Goal: Task Accomplishment & Management: Manage account settings

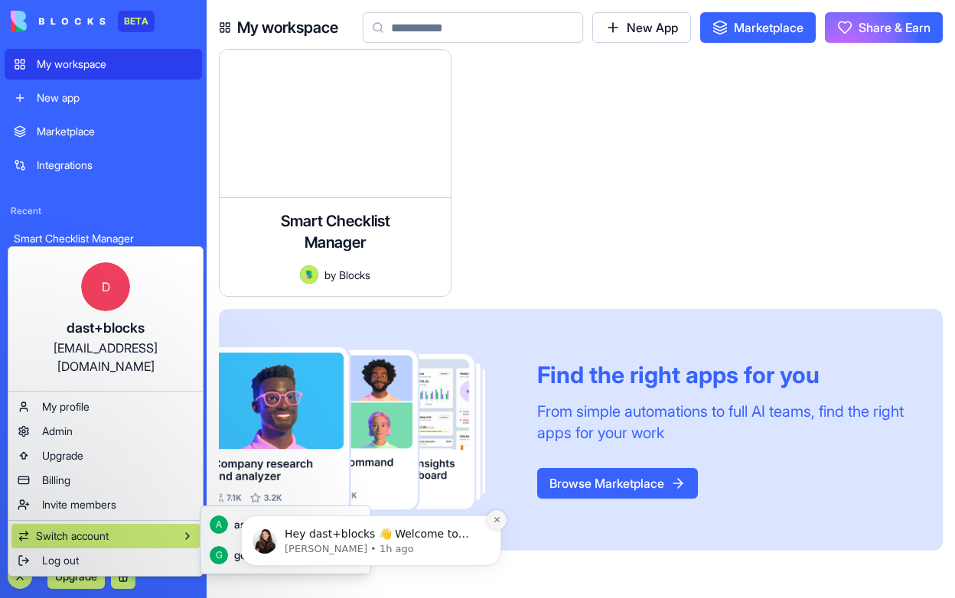
click at [497, 517] on icon "Dismiss notification" at bounding box center [497, 520] width 8 height 8
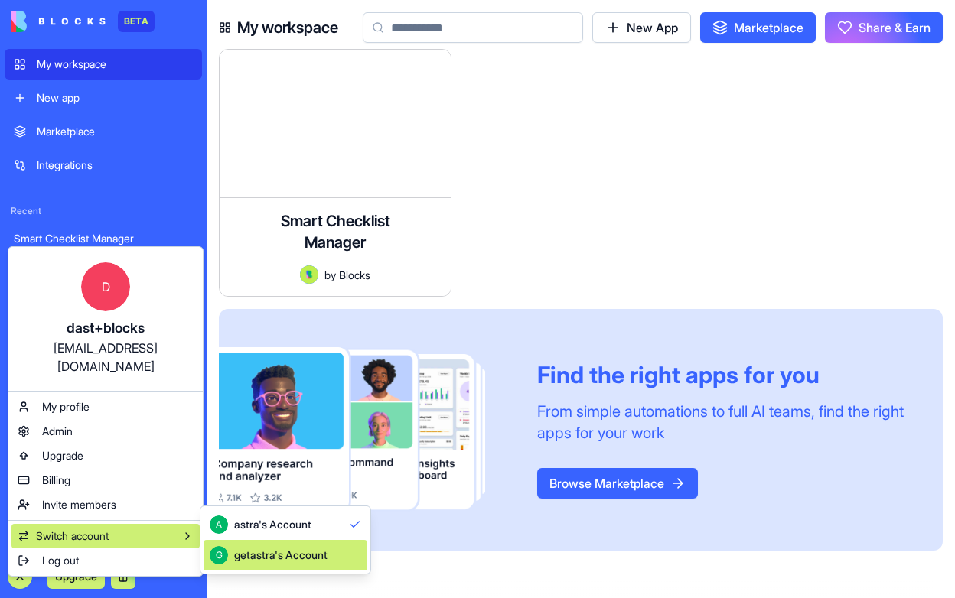
click at [315, 559] on div "getastra's Account" at bounding box center [280, 555] width 93 height 15
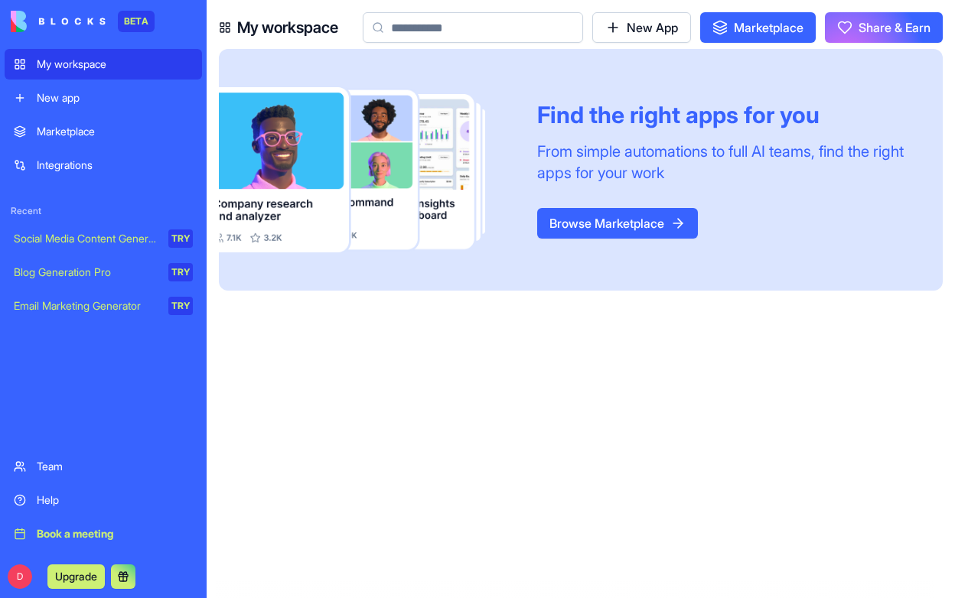
click at [55, 458] on link "Team" at bounding box center [103, 467] width 197 height 31
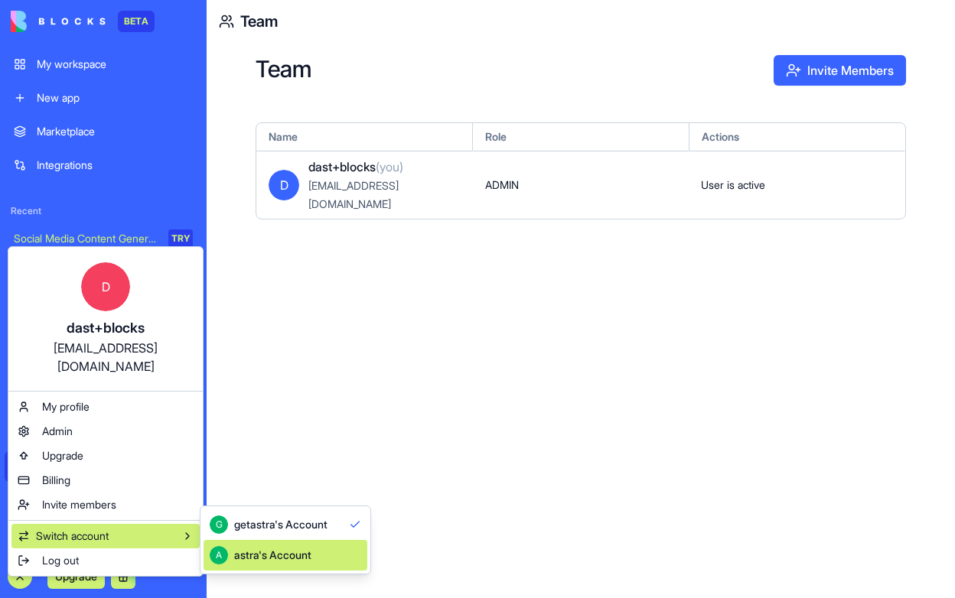
click at [260, 555] on div "astra's Account" at bounding box center [272, 555] width 77 height 15
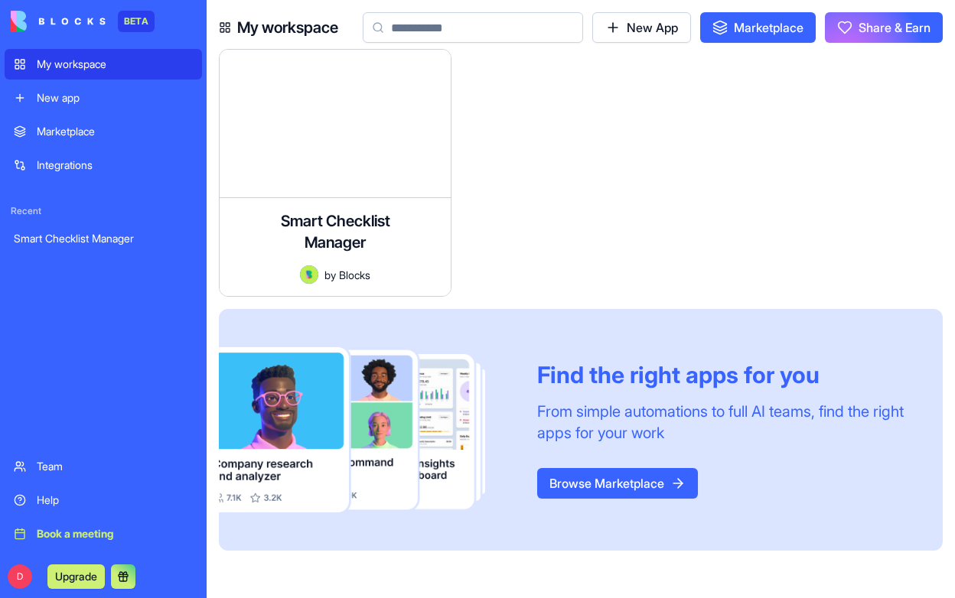
click at [72, 466] on div "Team" at bounding box center [115, 466] width 156 height 15
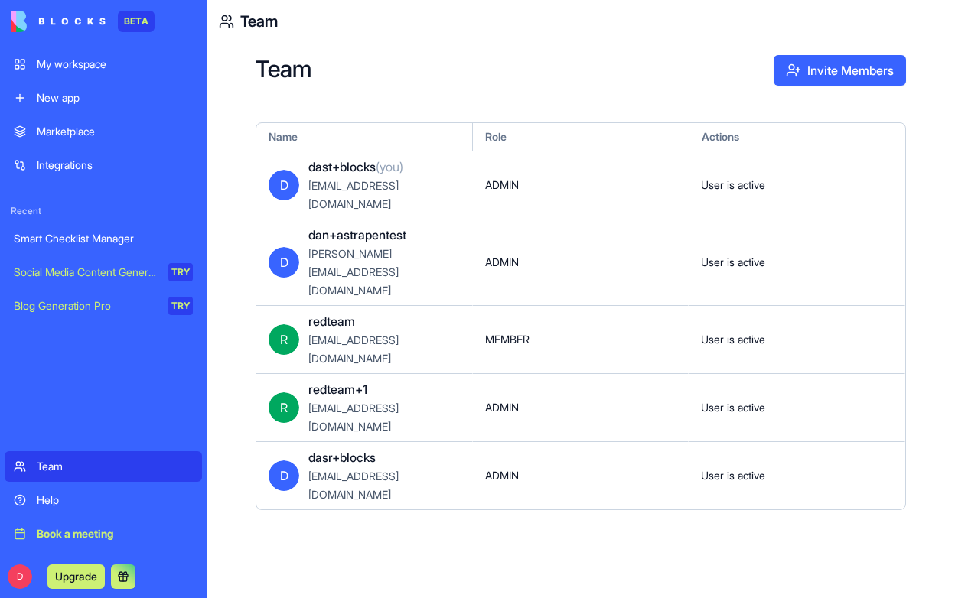
click at [679, 53] on div "Team Invite Members Name Role Actions D dast+blocks (you) dast+blocks@getastra.…" at bounding box center [581, 321] width 748 height 556
